Goal: Task Accomplishment & Management: Use online tool/utility

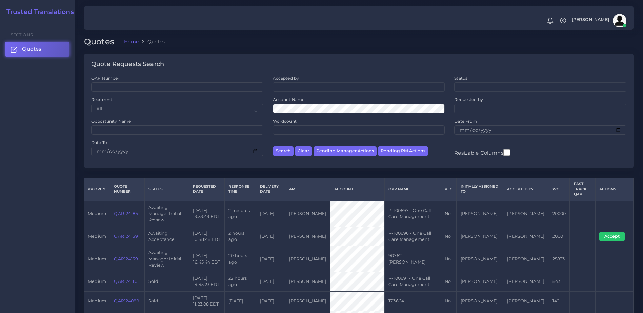
click at [132, 234] on link "QAR124159" at bounding box center [126, 236] width 24 height 5
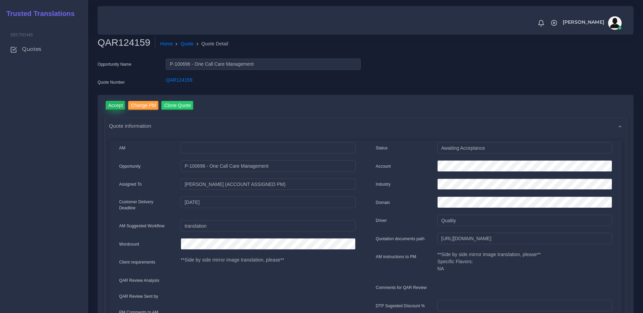
click at [117, 107] on input "Accept" at bounding box center [116, 105] width 20 height 9
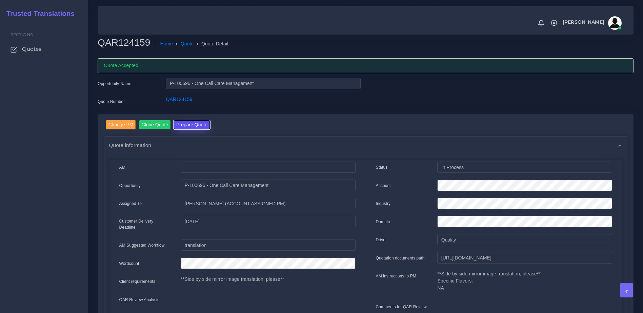
click at [194, 126] on button "Prepare Quote" at bounding box center [192, 124] width 37 height 9
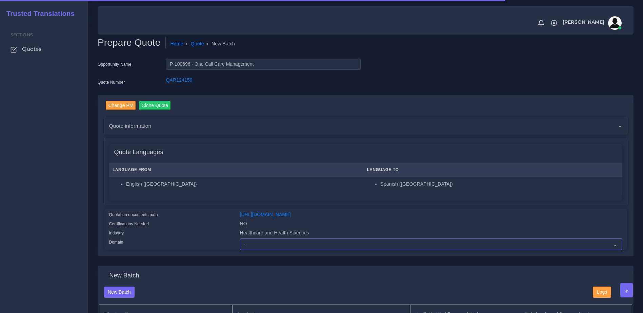
click at [246, 244] on select "- Advertising and Media Agriculture, Forestry and Fishing Architecture, Buildin…" at bounding box center [431, 245] width 382 height 12
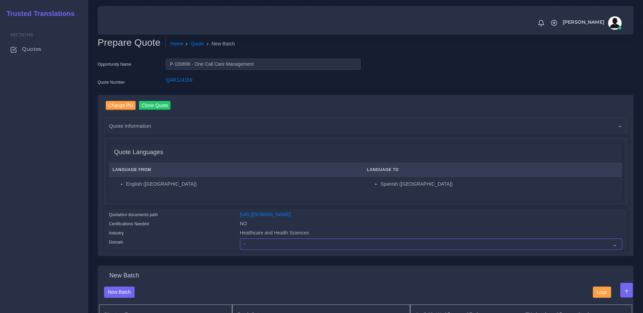
select select "Healthcare and Health Sciences"
click at [240, 244] on select "- Advertising and Media Agriculture, Forestry and Fishing Architecture, Buildin…" at bounding box center [431, 245] width 382 height 12
click at [218, 199] on div "Language From Language To English (US) Spanish (US)" at bounding box center [366, 181] width 513 height 40
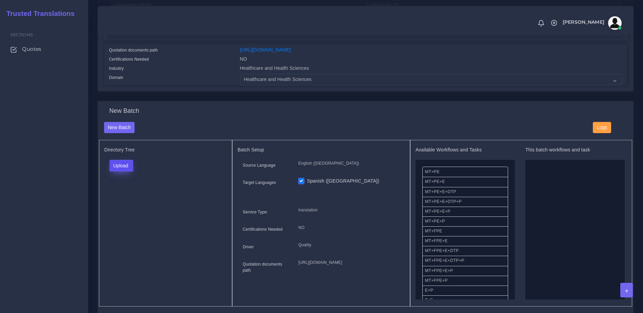
click at [117, 172] on button "Upload" at bounding box center [122, 166] width 24 height 12
click at [121, 195] on label "Files" at bounding box center [133, 191] width 47 height 8
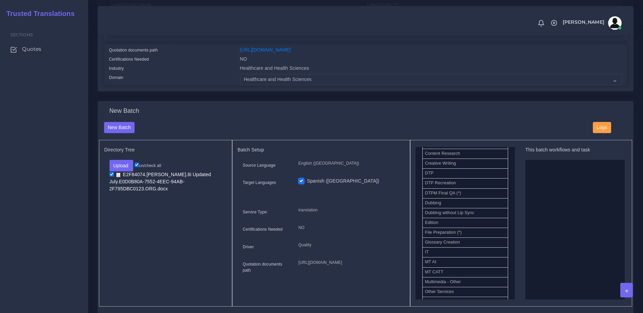
scroll to position [229, 0]
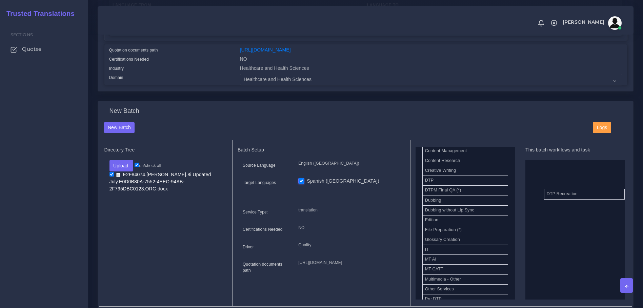
drag, startPoint x: 452, startPoint y: 196, endPoint x: 623, endPoint y: 207, distance: 170.9
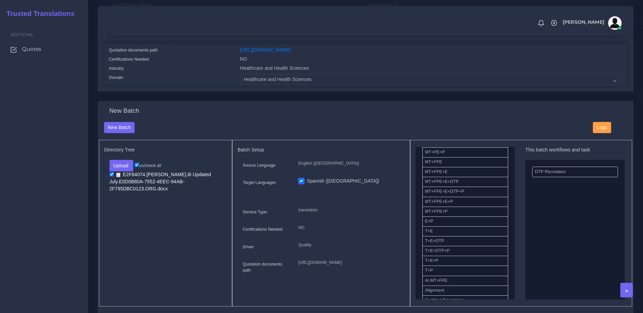
scroll to position [71, 0]
drag, startPoint x: 443, startPoint y: 253, endPoint x: 574, endPoint y: 216, distance: 136.0
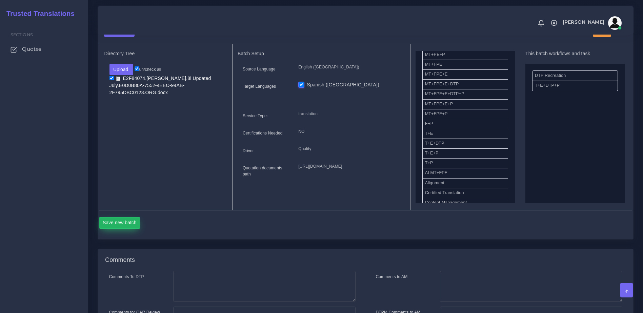
click at [127, 229] on button "Save new batch" at bounding box center [120, 223] width 42 height 12
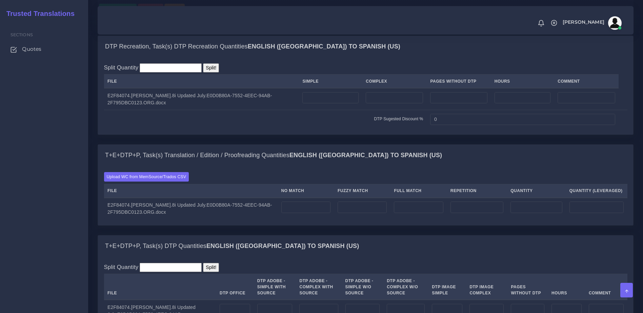
scroll to position [492, 0]
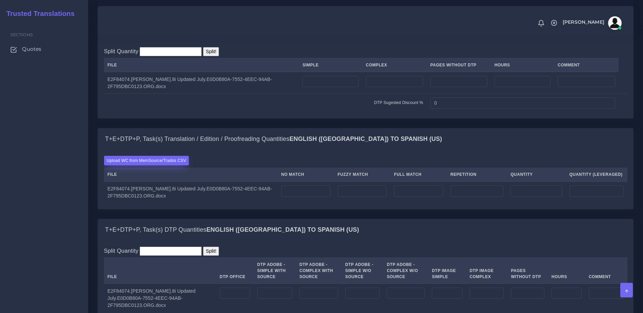
click at [128, 165] on label "Upload WC from MemSource/Trados CSV" at bounding box center [146, 160] width 85 height 9
click at [0, 0] on input "Upload WC from MemSource/Trados CSV" at bounding box center [0, 0] width 0 height 0
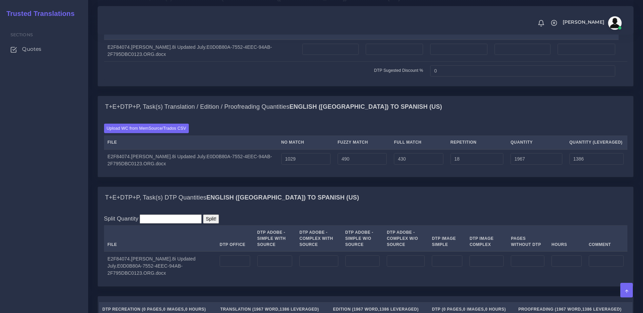
scroll to position [553, 0]
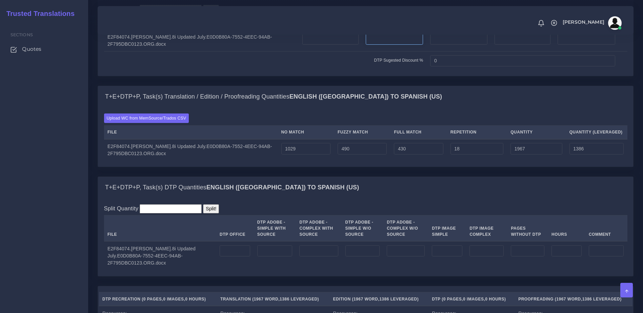
click at [379, 45] on input "number" at bounding box center [394, 40] width 57 height 12
click at [352, 45] on input "number" at bounding box center [330, 40] width 56 height 12
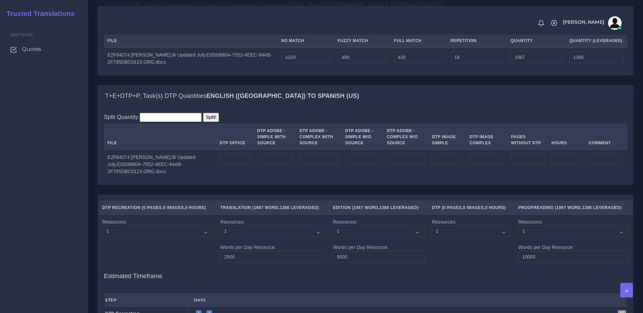
scroll to position [670, 0]
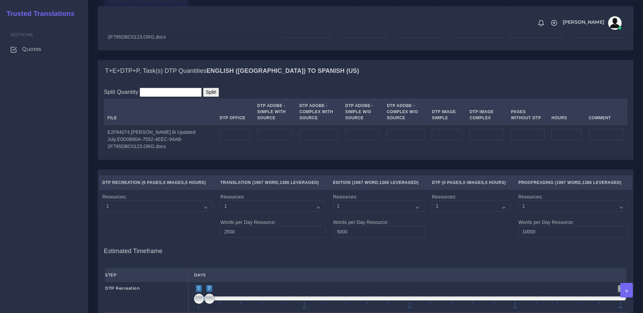
type input "9"
click at [237, 140] on input "number" at bounding box center [235, 135] width 31 height 12
type input "9"
drag, startPoint x: 244, startPoint y: 178, endPoint x: 381, endPoint y: 198, distance: 138.7
click at [245, 154] on td "9" at bounding box center [235, 139] width 38 height 29
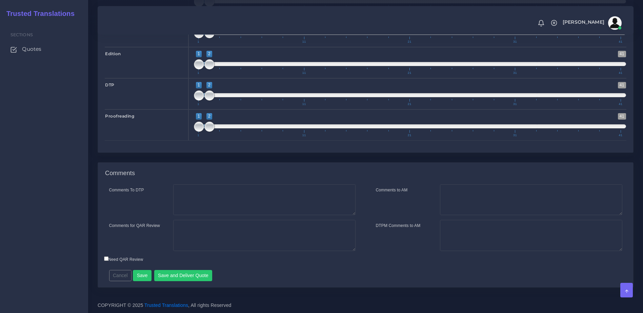
scroll to position [994, 0]
click at [173, 277] on button "Save and Deliver Quote" at bounding box center [183, 276] width 58 height 12
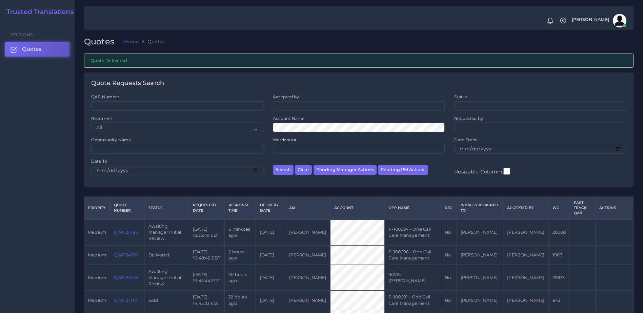
click at [125, 230] on link "QAR124185" at bounding box center [126, 232] width 24 height 5
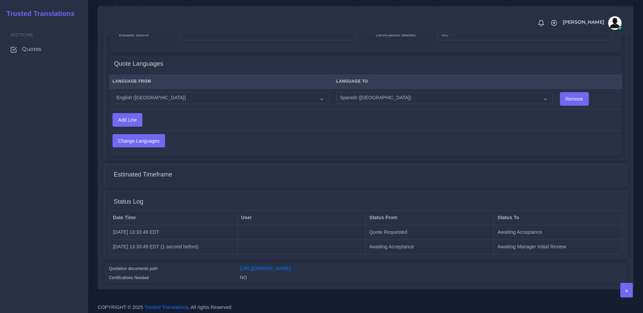
scroll to position [350, 0]
